Goal: Transaction & Acquisition: Purchase product/service

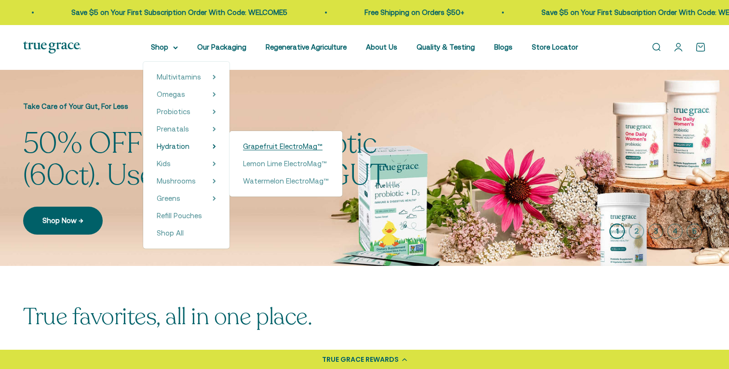
click at [281, 145] on span "Grapefruit ElectroMag™" at bounding box center [283, 146] width 80 height 8
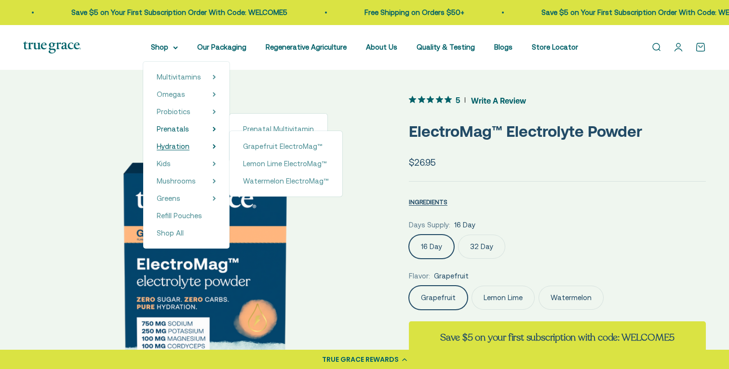
click at [183, 148] on span "Hydration" at bounding box center [173, 146] width 33 height 8
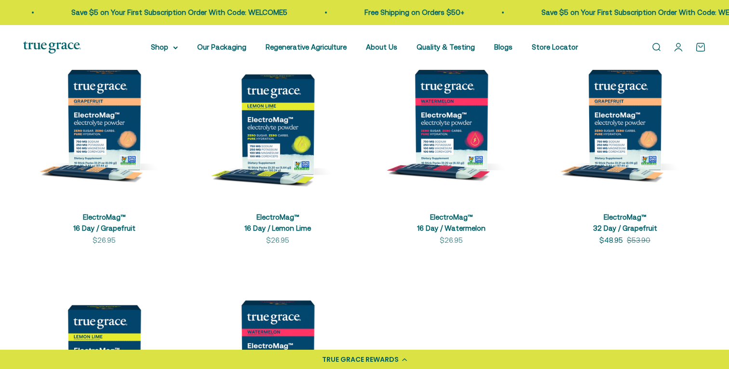
scroll to position [243, 0]
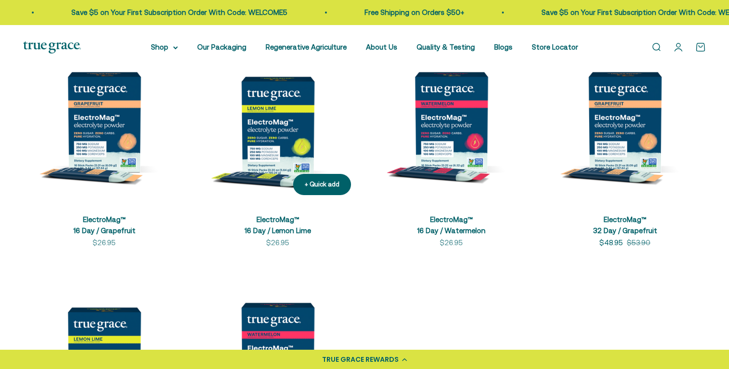
click at [279, 132] on img at bounding box center [278, 122] width 162 height 162
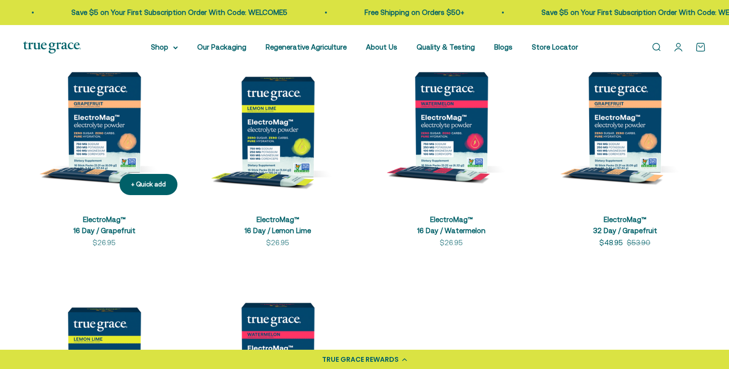
click at [103, 129] on img at bounding box center [104, 122] width 162 height 162
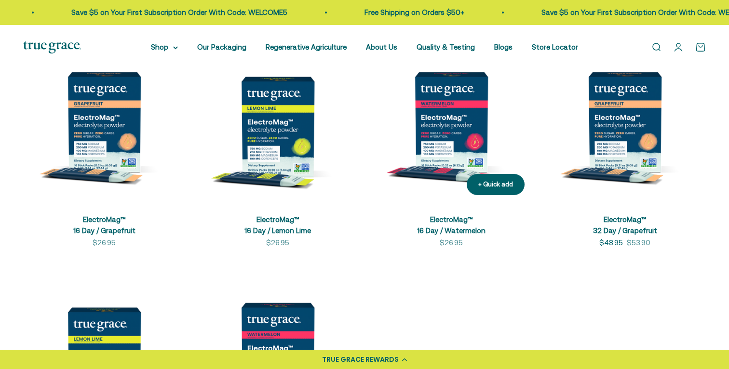
click at [456, 115] on img at bounding box center [451, 122] width 162 height 162
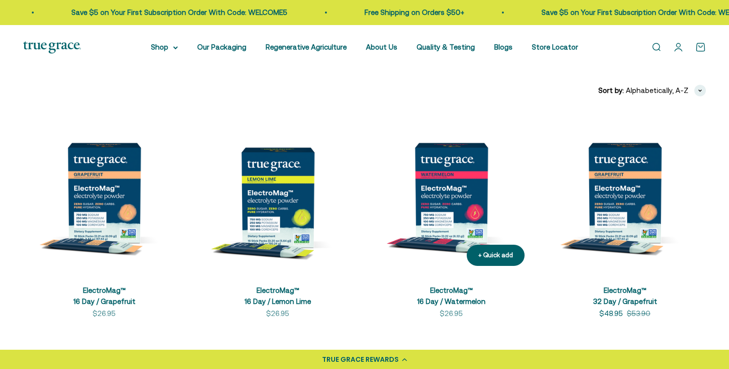
scroll to position [191, 0]
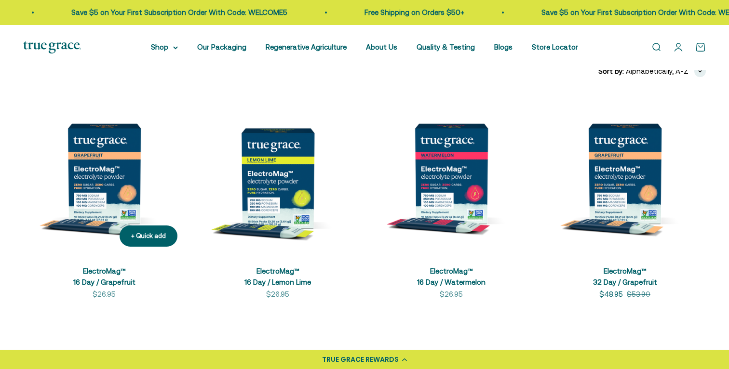
click at [105, 177] on img at bounding box center [104, 174] width 162 height 162
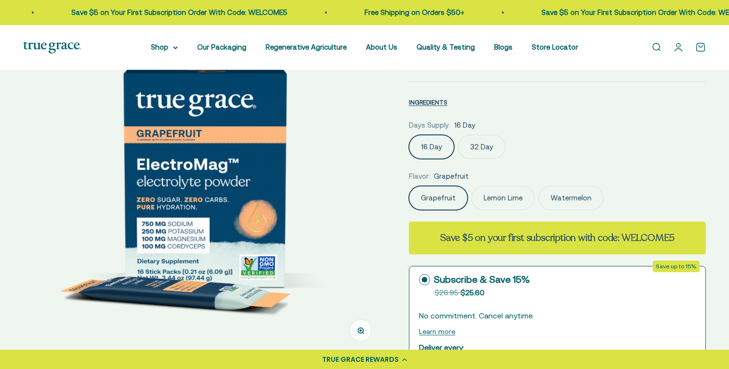
scroll to position [101, 0]
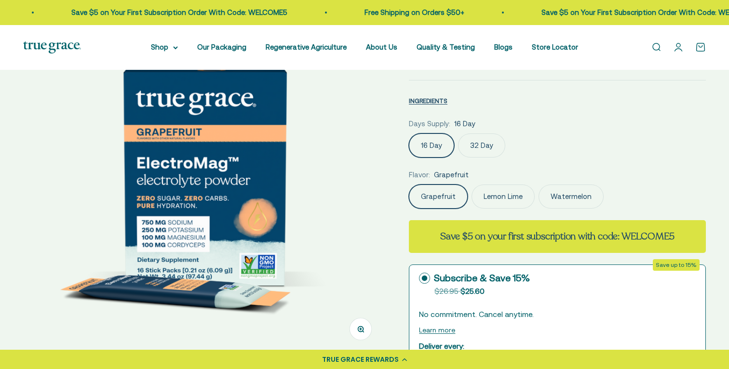
click at [477, 147] on label "32 Day" at bounding box center [481, 146] width 47 height 24
click at [409, 134] on input "32 Day" at bounding box center [408, 133] width 0 height 0
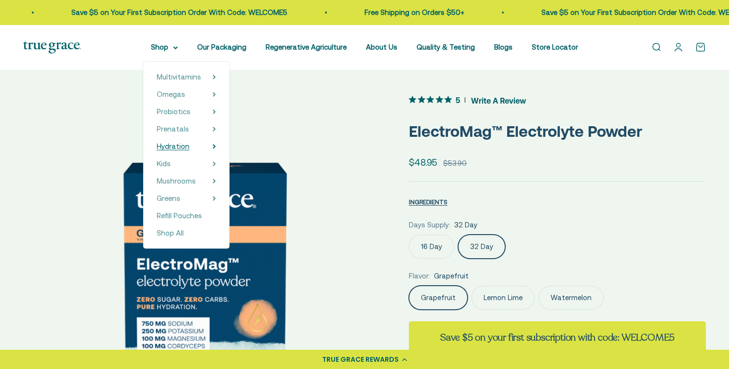
click at [184, 147] on span "Hydration" at bounding box center [173, 146] width 33 height 8
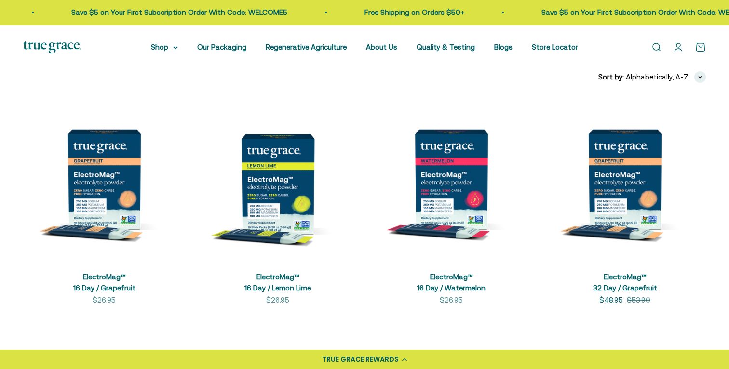
scroll to position [188, 0]
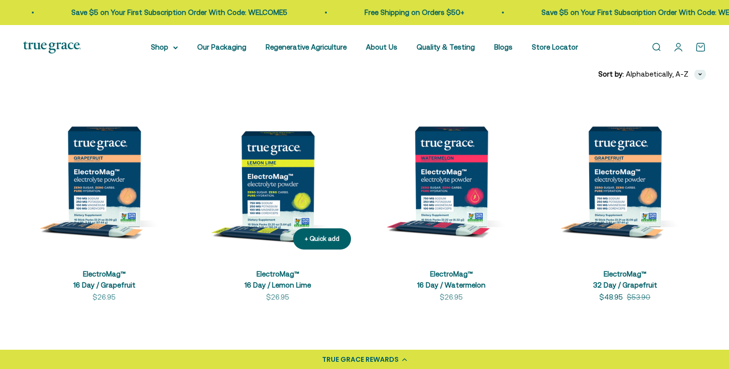
click at [288, 166] on img at bounding box center [278, 176] width 162 height 162
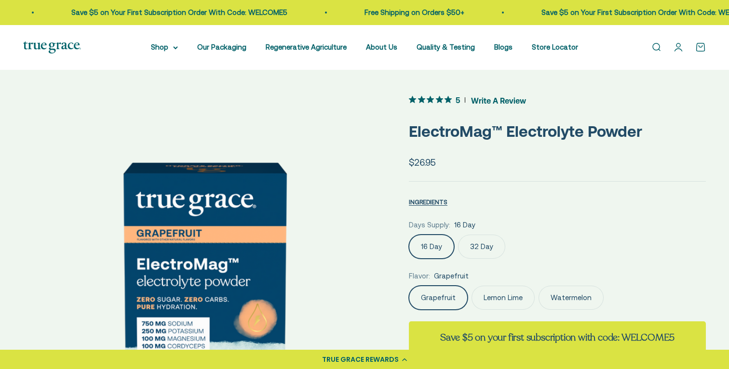
click at [478, 243] on label "32 Day" at bounding box center [481, 247] width 47 height 24
click at [409, 235] on input "32 Day" at bounding box center [408, 234] width 0 height 0
click at [442, 247] on label "16 Day" at bounding box center [431, 247] width 45 height 24
click at [409, 235] on input "16 Day" at bounding box center [408, 234] width 0 height 0
click at [477, 243] on label "32 Day" at bounding box center [481, 247] width 47 height 24
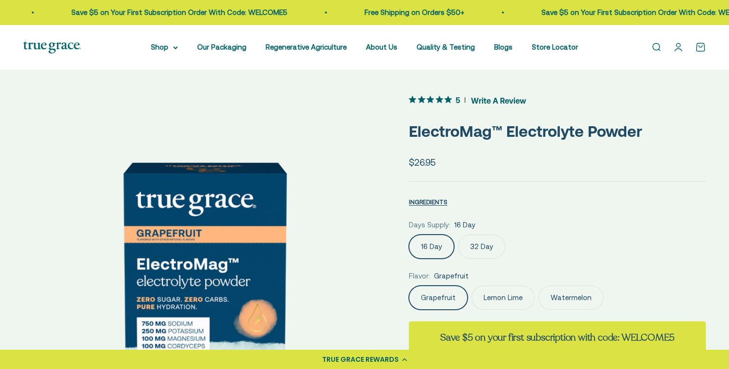
click at [409, 235] on input "32 Day" at bounding box center [408, 234] width 0 height 0
click at [431, 248] on label "16 Day" at bounding box center [431, 247] width 45 height 24
click at [409, 235] on input "16 Day" at bounding box center [408, 234] width 0 height 0
click at [478, 241] on label "32 Day" at bounding box center [481, 247] width 47 height 24
click at [409, 235] on input "32 Day" at bounding box center [408, 234] width 0 height 0
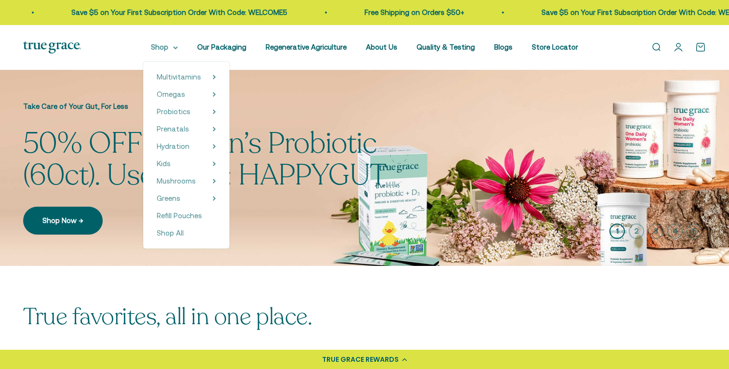
click at [165, 49] on summary "Shop" at bounding box center [164, 47] width 27 height 12
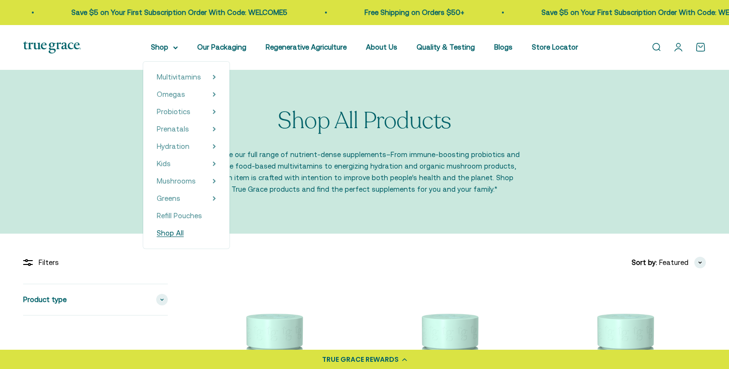
click at [177, 235] on span "Shop All" at bounding box center [170, 233] width 27 height 8
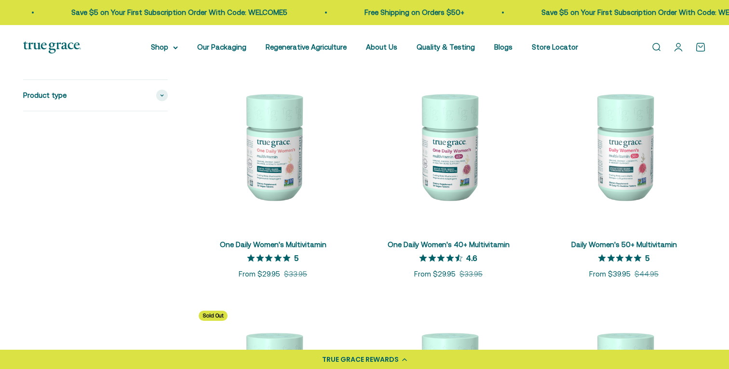
click at [271, 148] on img at bounding box center [273, 146] width 164 height 164
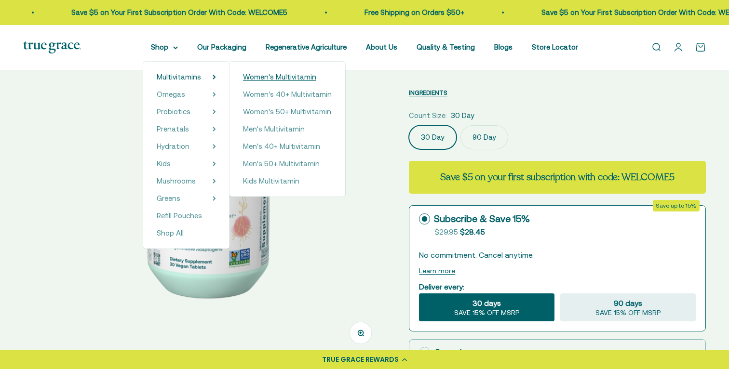
click at [257, 76] on span "Women's Multivitamin" at bounding box center [279, 77] width 73 height 8
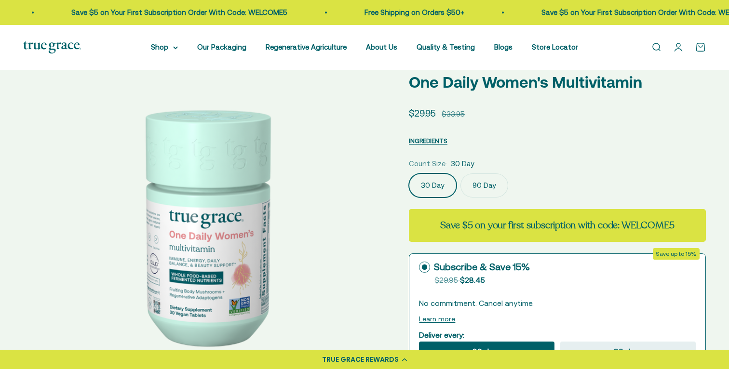
scroll to position [43, 0]
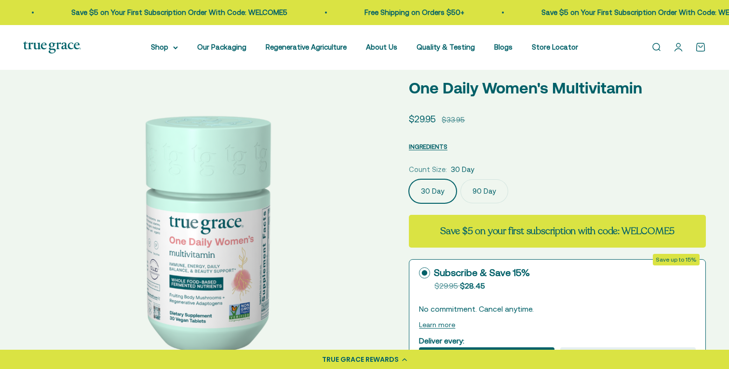
click at [482, 190] on label "90 Day" at bounding box center [484, 191] width 48 height 24
click at [409, 179] on input "90 Day" at bounding box center [408, 179] width 0 height 0
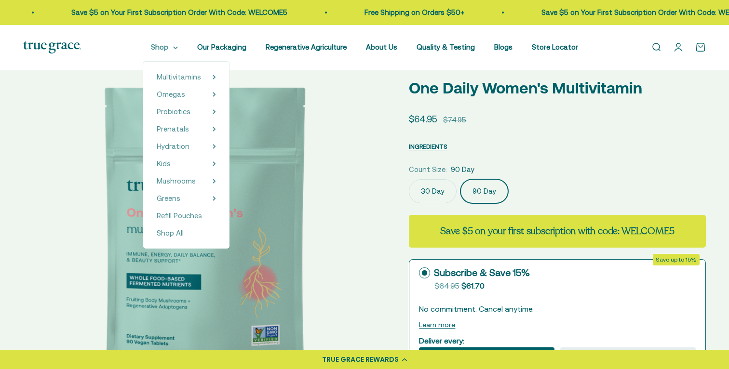
click at [175, 48] on summary "Shop" at bounding box center [164, 47] width 27 height 12
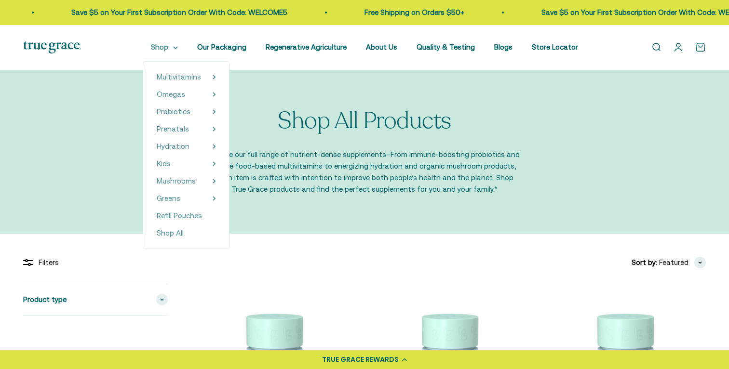
click at [177, 49] on icon at bounding box center [176, 48] width 4 height 2
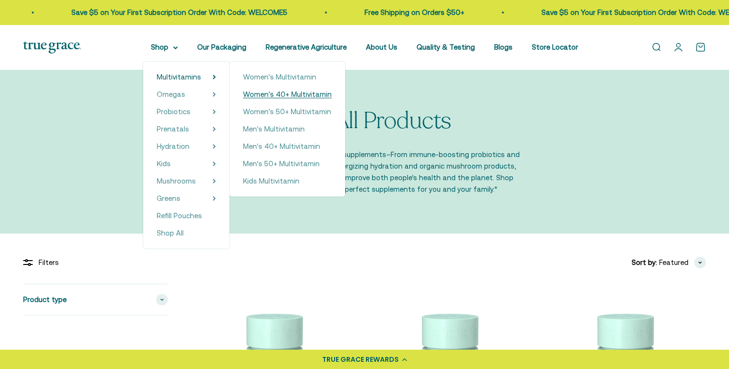
click at [286, 94] on span "Women's 40+ Multivitamin" at bounding box center [287, 94] width 89 height 8
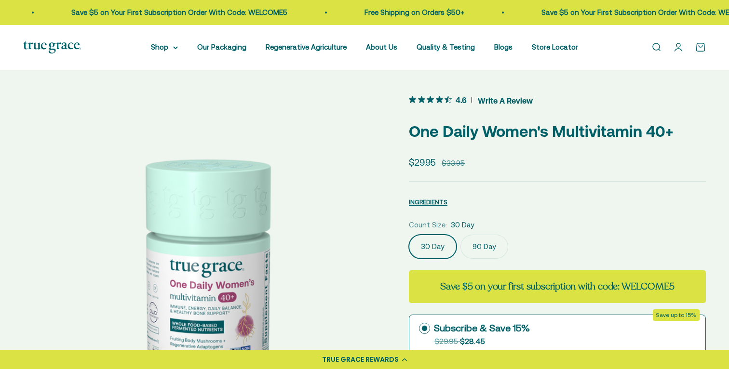
click at [483, 249] on label "90 Day" at bounding box center [484, 247] width 48 height 24
click at [409, 235] on input "90 Day" at bounding box center [408, 234] width 0 height 0
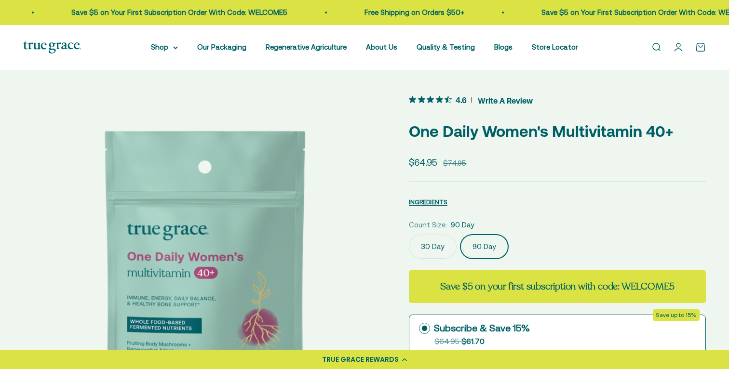
click at [434, 248] on label "30 Day" at bounding box center [433, 247] width 48 height 24
click at [409, 235] on input "30 Day" at bounding box center [408, 234] width 0 height 0
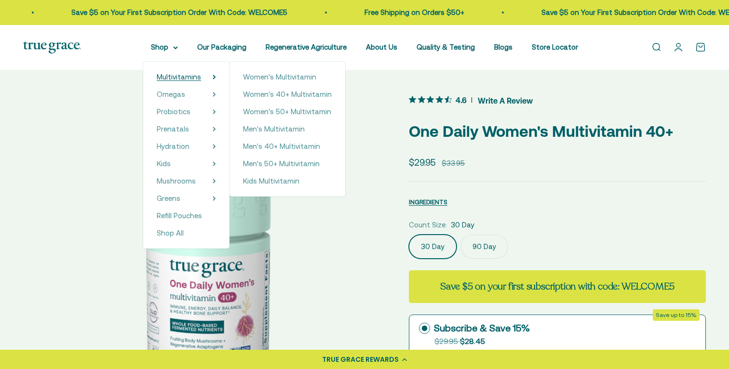
click at [179, 78] on span "Multivitamins" at bounding box center [179, 77] width 44 height 8
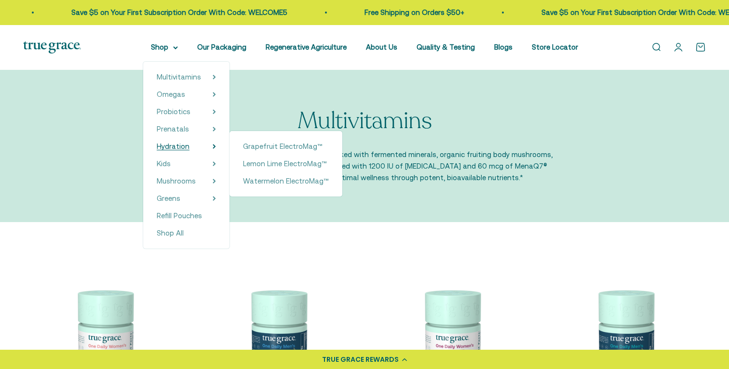
click at [189, 148] on span "Hydration" at bounding box center [173, 146] width 33 height 8
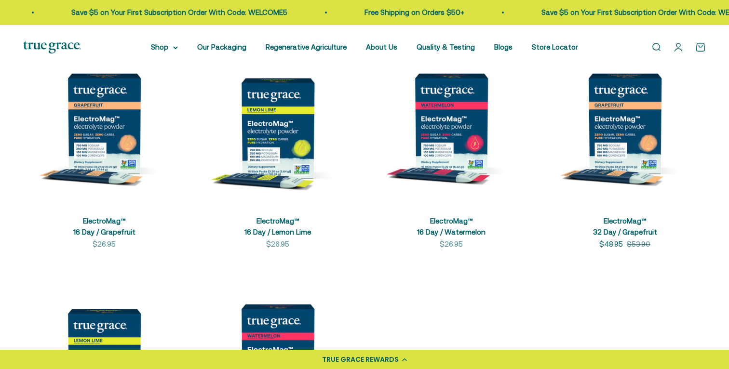
scroll to position [240, 0]
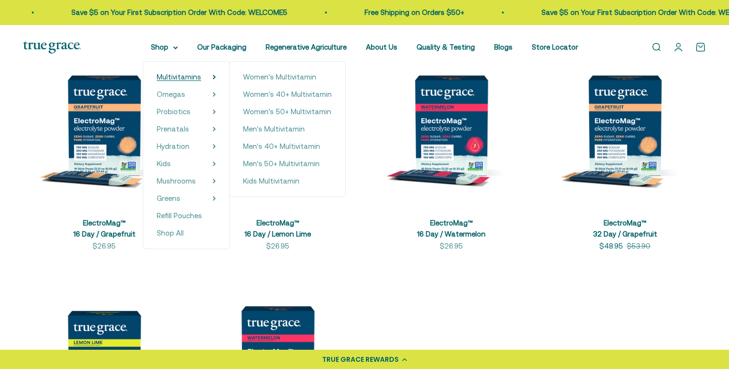
click at [184, 75] on span "Multivitamins" at bounding box center [179, 77] width 44 height 8
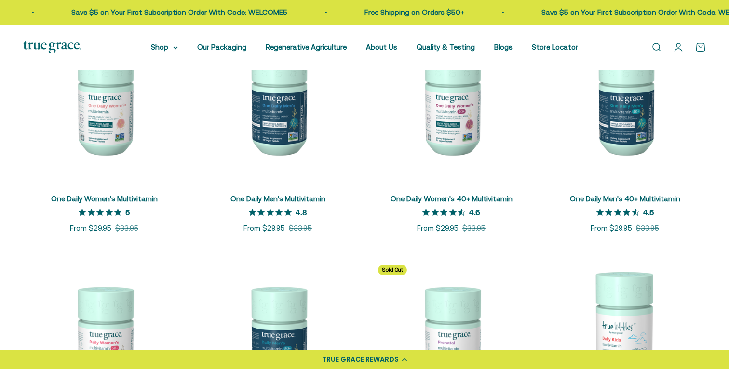
scroll to position [209, 0]
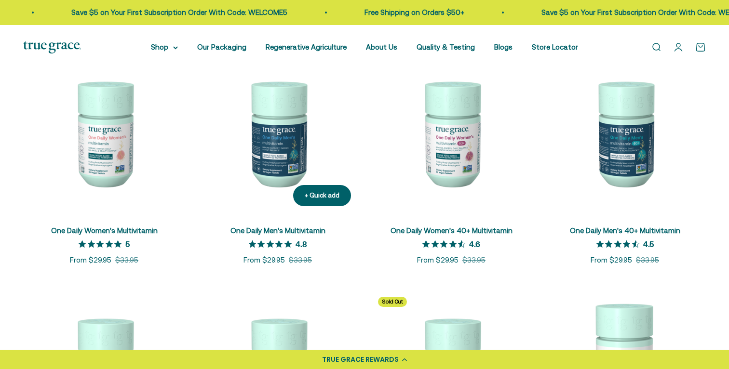
click at [292, 157] on img at bounding box center [278, 133] width 162 height 162
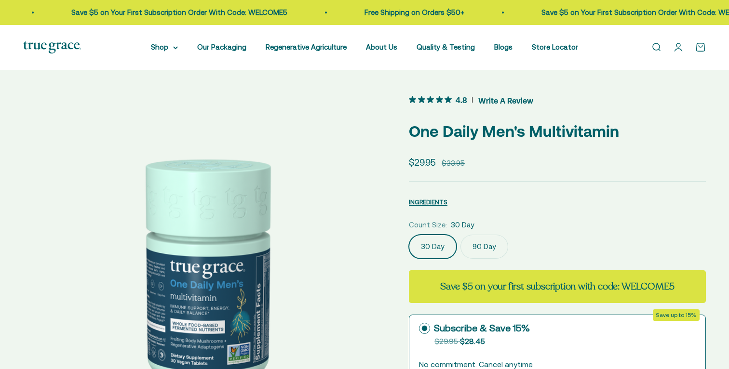
click at [490, 250] on label "90 Day" at bounding box center [484, 247] width 48 height 24
click at [409, 235] on input "90 Day" at bounding box center [408, 234] width 0 height 0
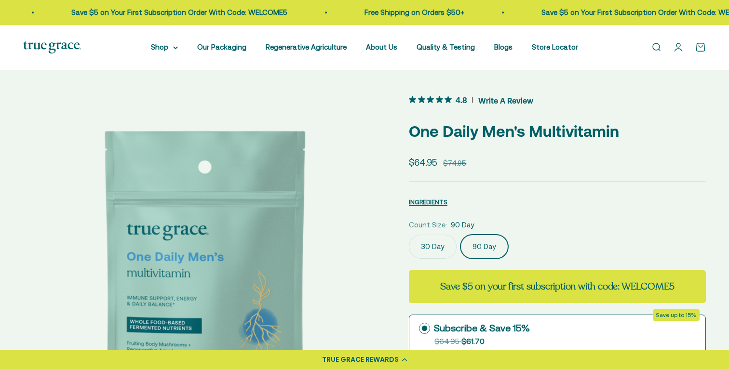
click at [439, 241] on label "30 Day" at bounding box center [433, 247] width 48 height 24
click at [409, 235] on input "30 Day" at bounding box center [408, 234] width 0 height 0
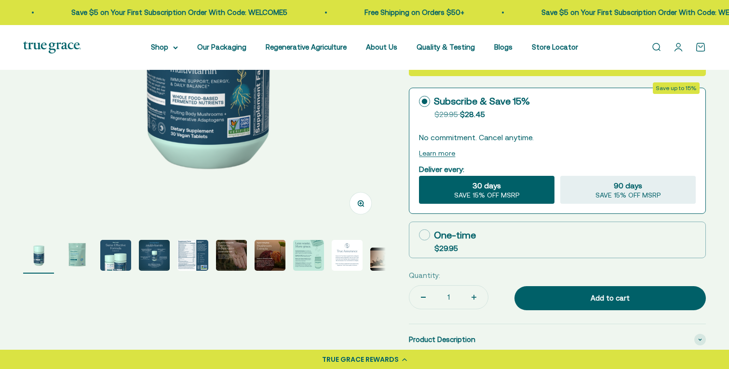
scroll to position [226, 0]
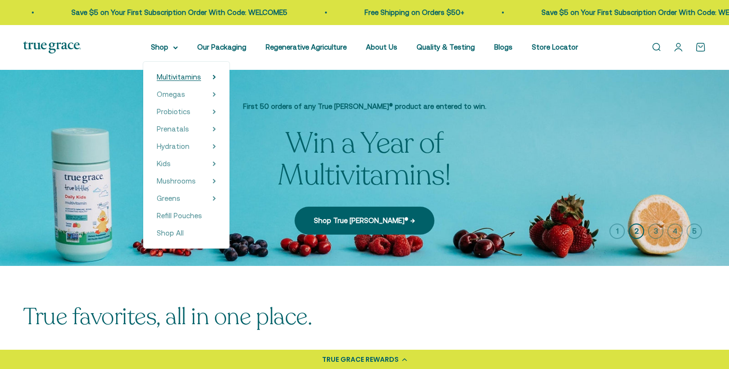
click at [186, 78] on span "Multivitamins" at bounding box center [179, 77] width 44 height 8
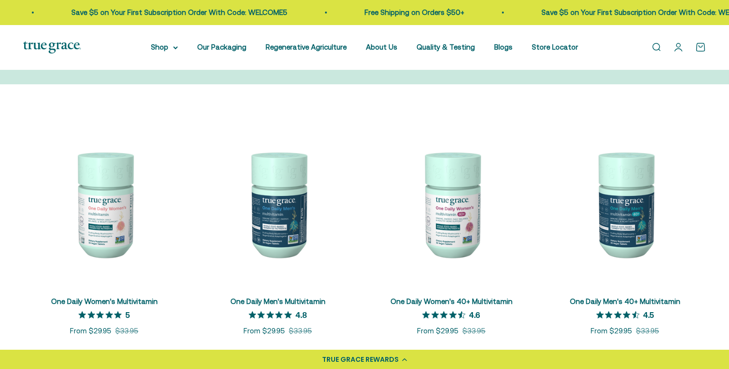
scroll to position [137, 0]
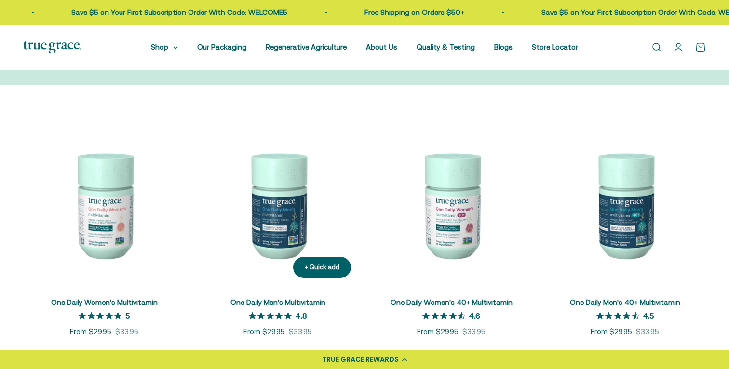
click at [284, 212] on img at bounding box center [278, 205] width 162 height 162
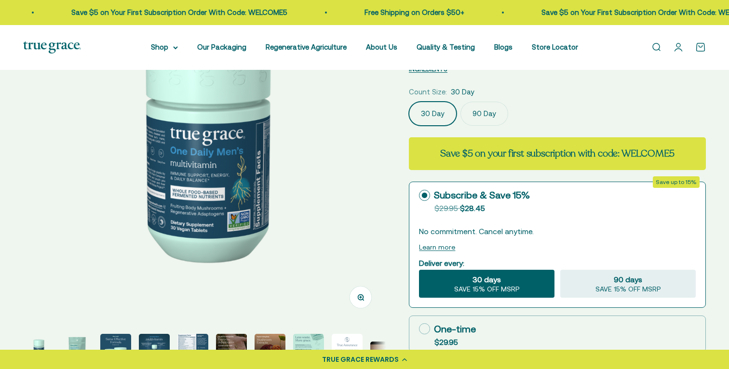
scroll to position [166, 0]
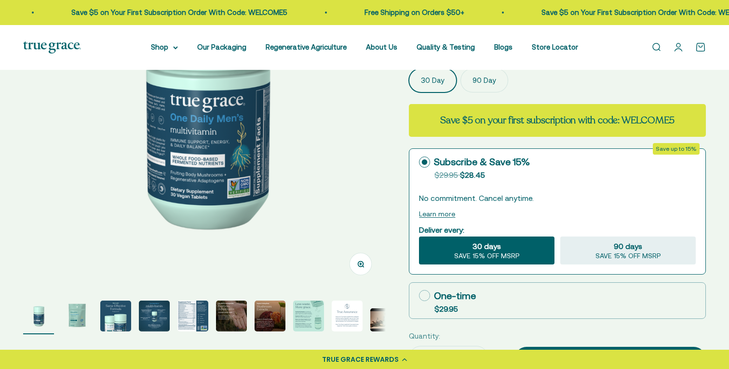
click at [424, 296] on icon at bounding box center [424, 295] width 11 height 11
click at [419, 296] on input "One-time $29.95" at bounding box center [418, 295] width 0 height 0
radio input "true"
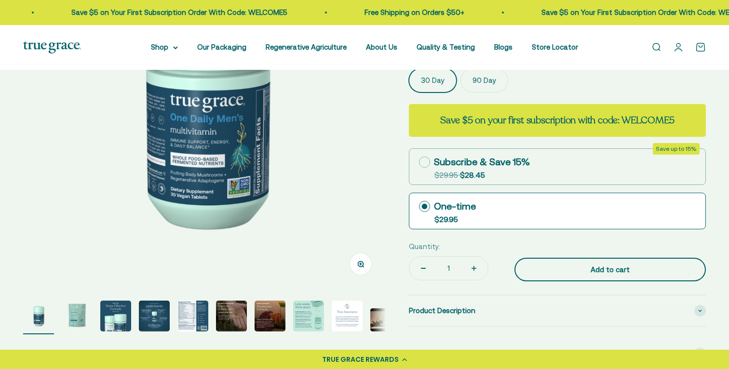
click at [610, 268] on div "Add to cart" at bounding box center [610, 270] width 153 height 12
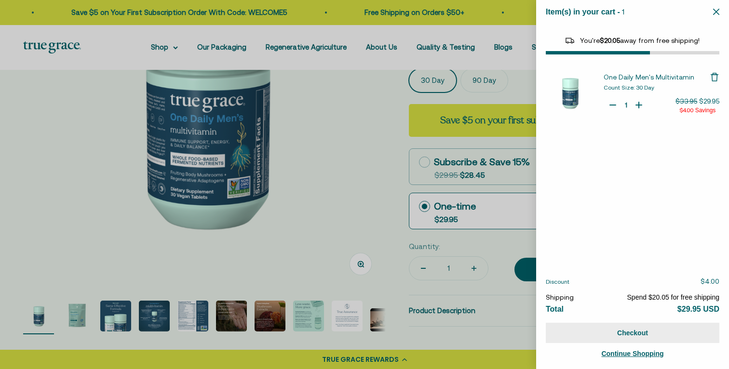
select select "46284026183894"
select select "46081071972566"
